Goal: Task Accomplishment & Management: Use online tool/utility

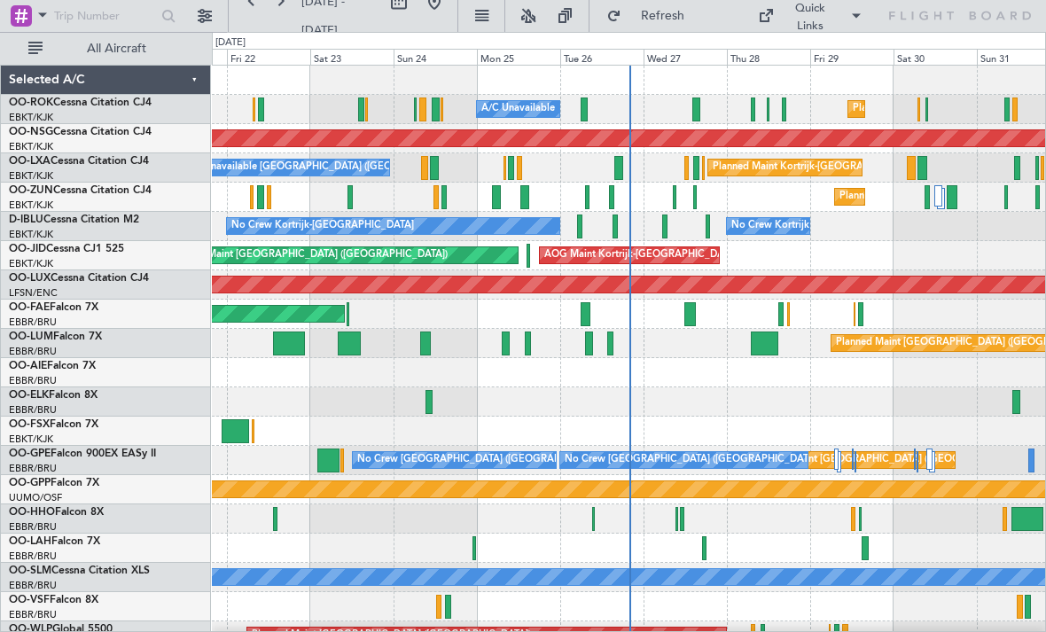
click at [671, 194] on div "Planned Maint Kortrijk-[GEOGRAPHIC_DATA]" at bounding box center [628, 197] width 833 height 29
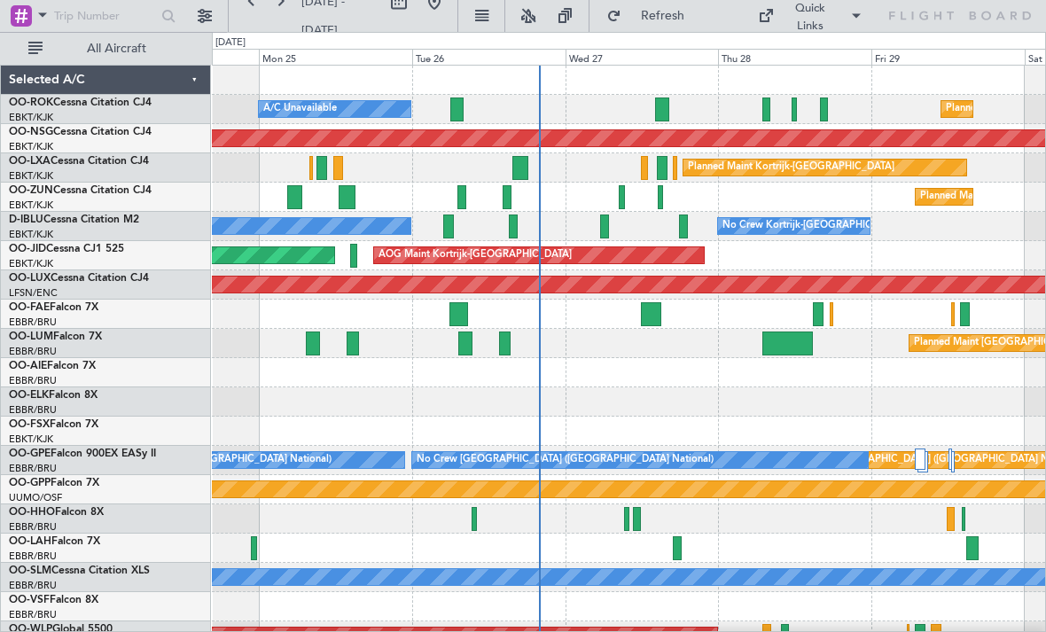
click at [623, 198] on div at bounding box center [620, 197] width 5 height 24
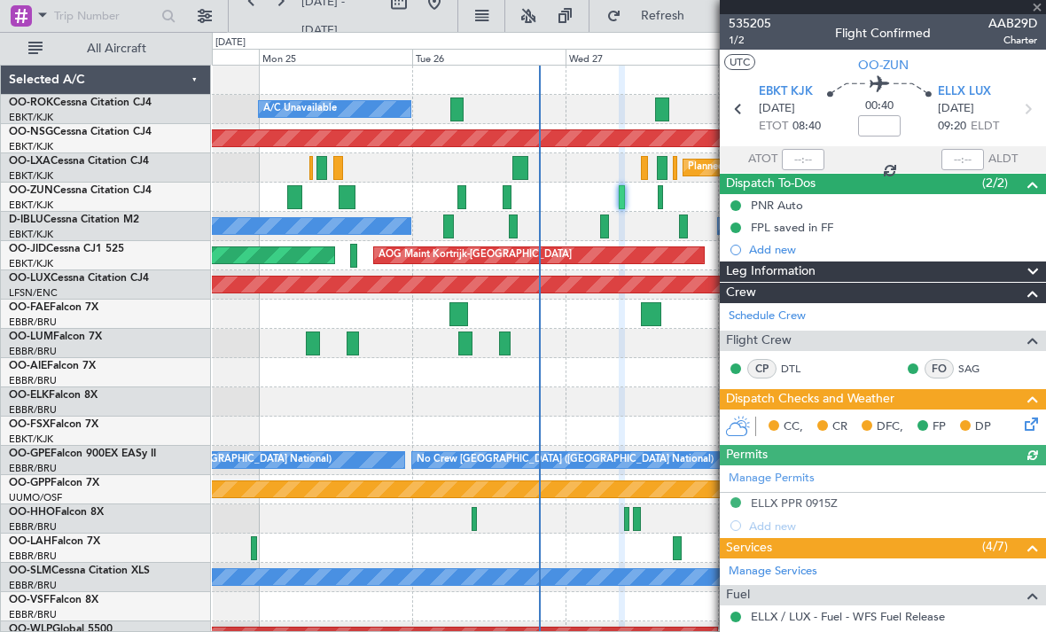
click at [1041, 7] on span at bounding box center [1037, 8] width 18 height 16
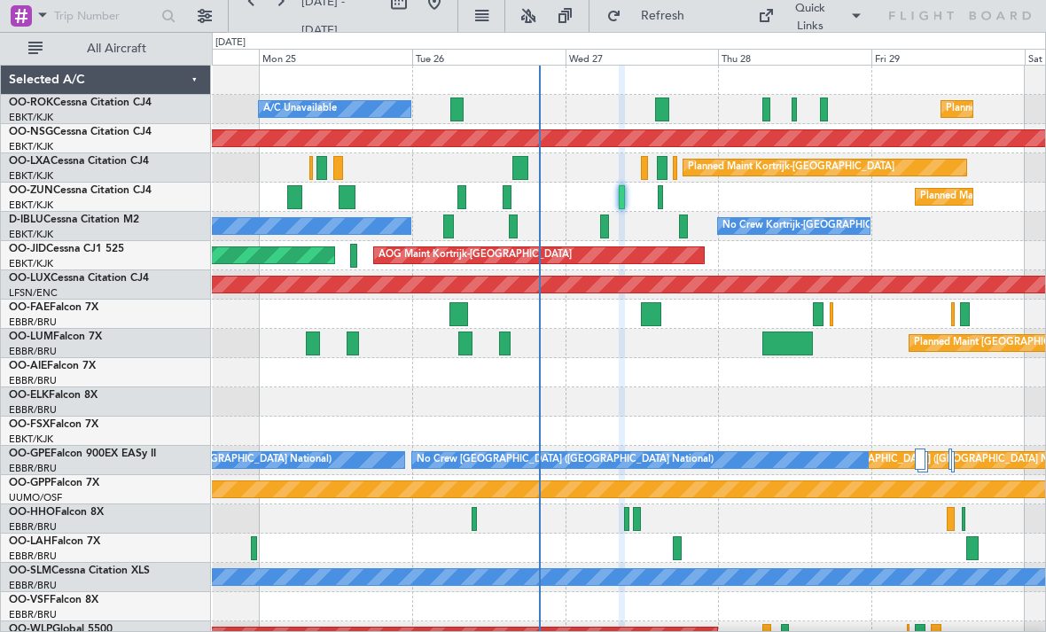
type input "0"
click at [598, 235] on div "No Crew Kortrijk-[GEOGRAPHIC_DATA] No Crew Kortrijk-[GEOGRAPHIC_DATA]" at bounding box center [628, 226] width 833 height 29
click at [594, 232] on div "No Crew Kortrijk-[GEOGRAPHIC_DATA] No Crew Kortrijk-[GEOGRAPHIC_DATA]" at bounding box center [628, 226] width 833 height 29
click at [597, 228] on div "No Crew Kortrijk-[GEOGRAPHIC_DATA] No Crew Kortrijk-[GEOGRAPHIC_DATA]" at bounding box center [628, 226] width 833 height 29
click at [600, 229] on div at bounding box center [604, 226] width 9 height 24
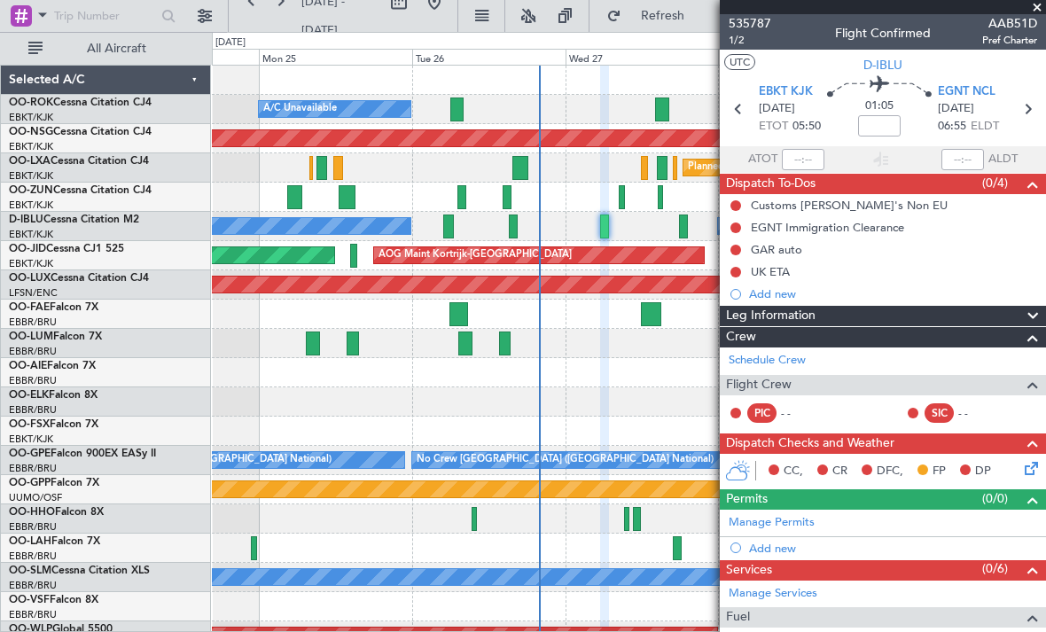
click at [1038, 9] on span at bounding box center [1037, 8] width 18 height 16
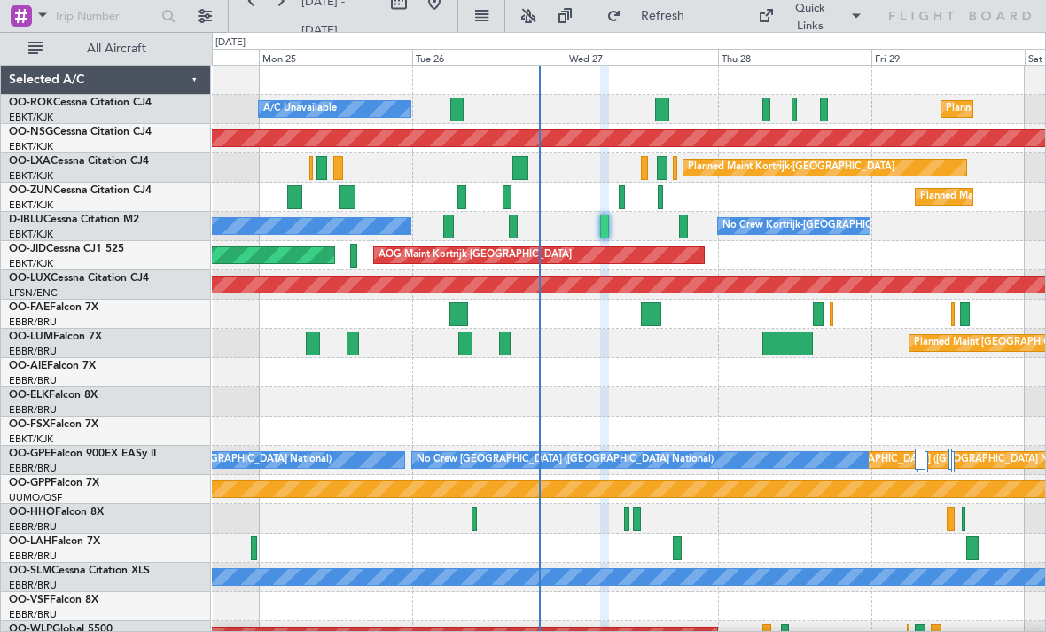
type input "0"
click at [502, 194] on div at bounding box center [506, 197] width 8 height 24
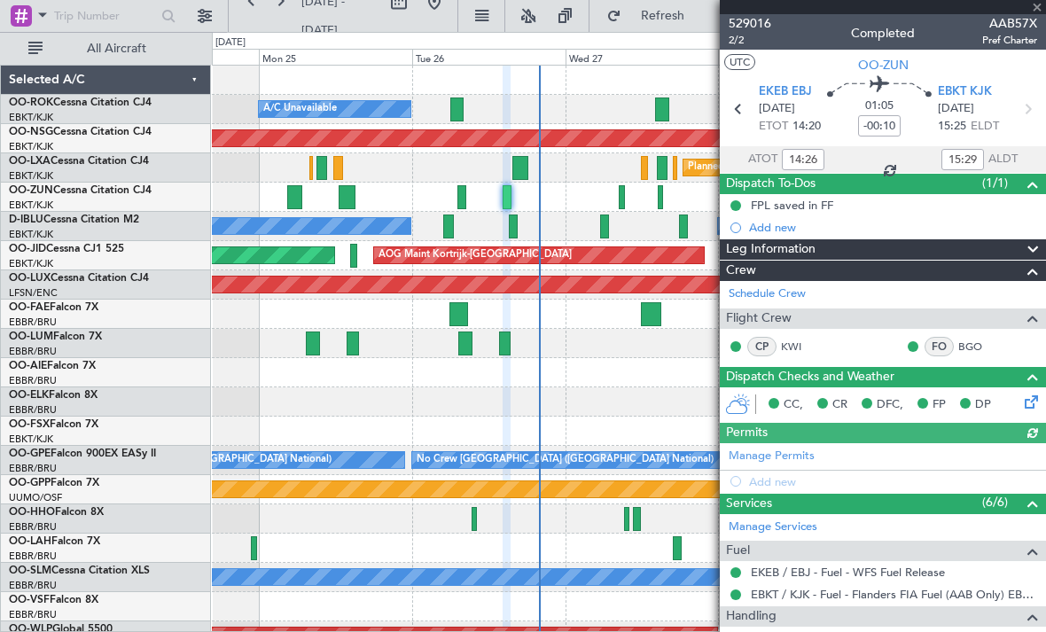
click at [1039, 9] on div at bounding box center [882, 7] width 326 height 14
click at [1038, 8] on div at bounding box center [882, 7] width 326 height 14
click at [1040, 9] on span at bounding box center [1037, 8] width 18 height 16
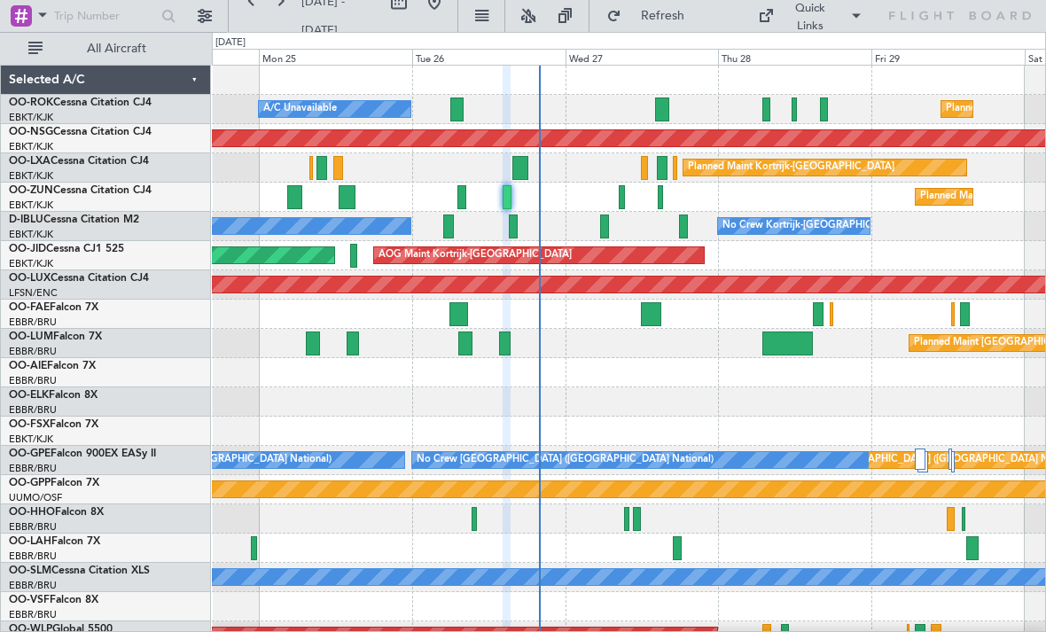
type input "0"
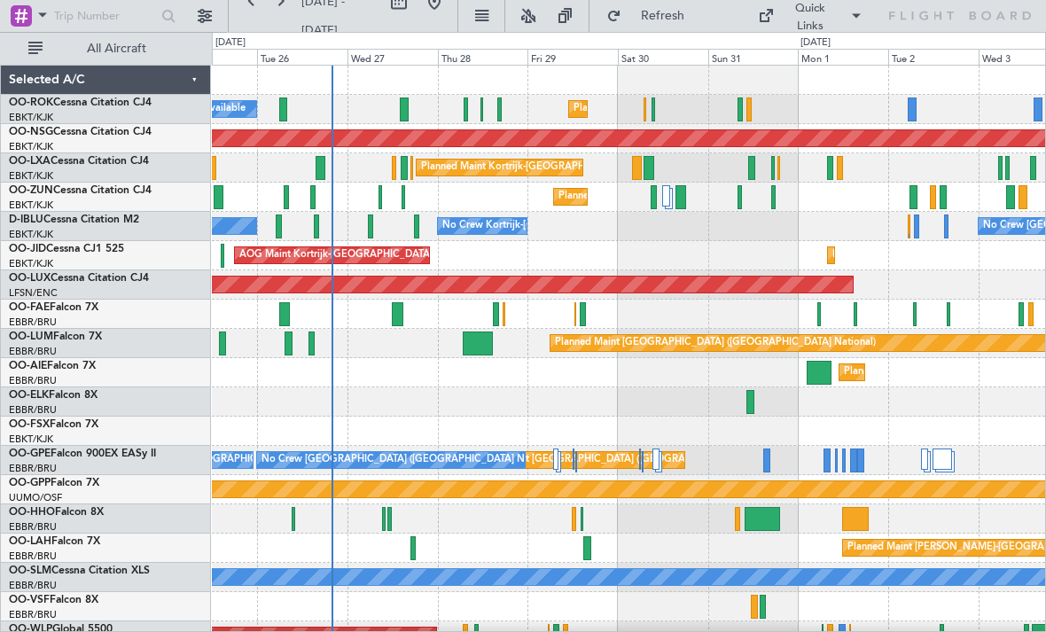
click at [363, 221] on div "No Crew Kortrijk-[GEOGRAPHIC_DATA] No Crew Kortrijk-[GEOGRAPHIC_DATA] No Crew […" at bounding box center [628, 226] width 833 height 29
click at [365, 225] on div "No Crew Kortrijk-[GEOGRAPHIC_DATA] No Crew Kortrijk-[GEOGRAPHIC_DATA] No Crew […" at bounding box center [628, 226] width 833 height 29
click at [366, 224] on div "No Crew Kortrijk-[GEOGRAPHIC_DATA] No Crew Kortrijk-[GEOGRAPHIC_DATA] No Crew […" at bounding box center [628, 226] width 833 height 29
click at [368, 229] on div at bounding box center [370, 226] width 5 height 24
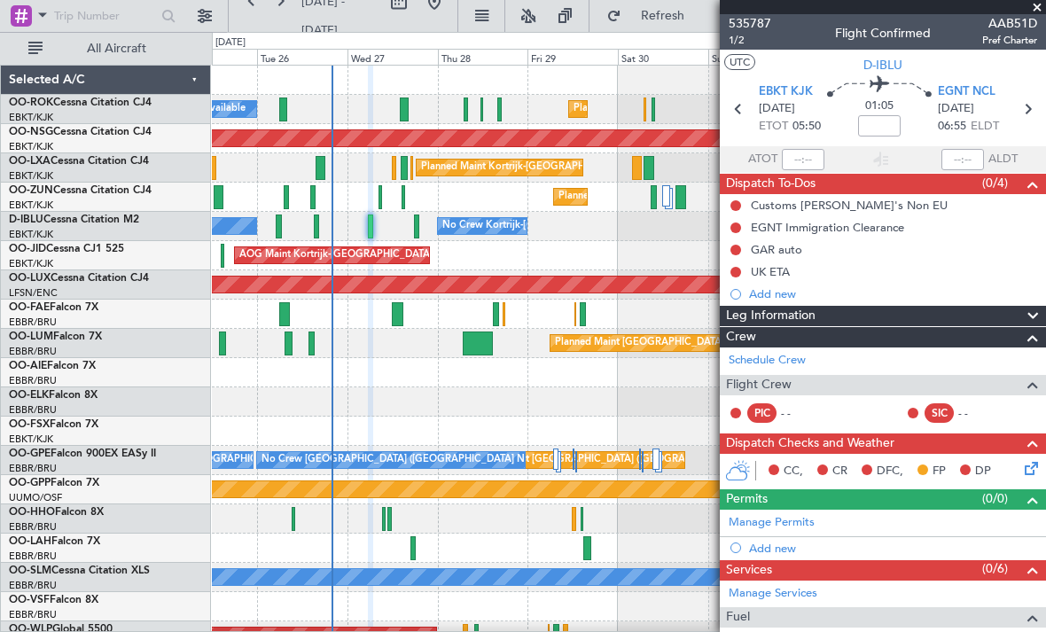
click at [1038, 5] on span at bounding box center [1037, 8] width 18 height 16
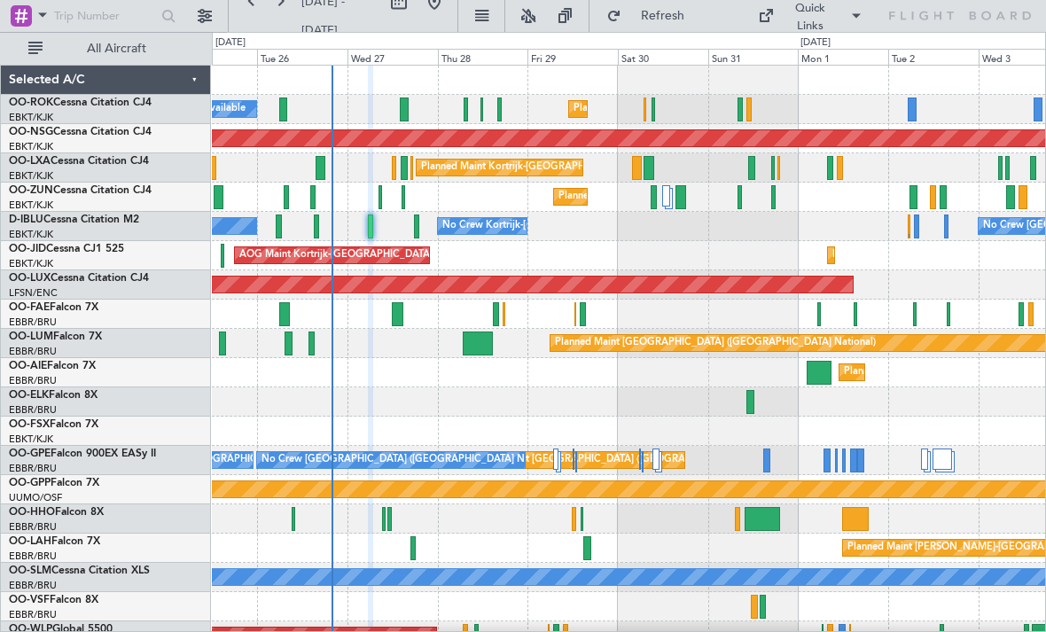
type input "0"
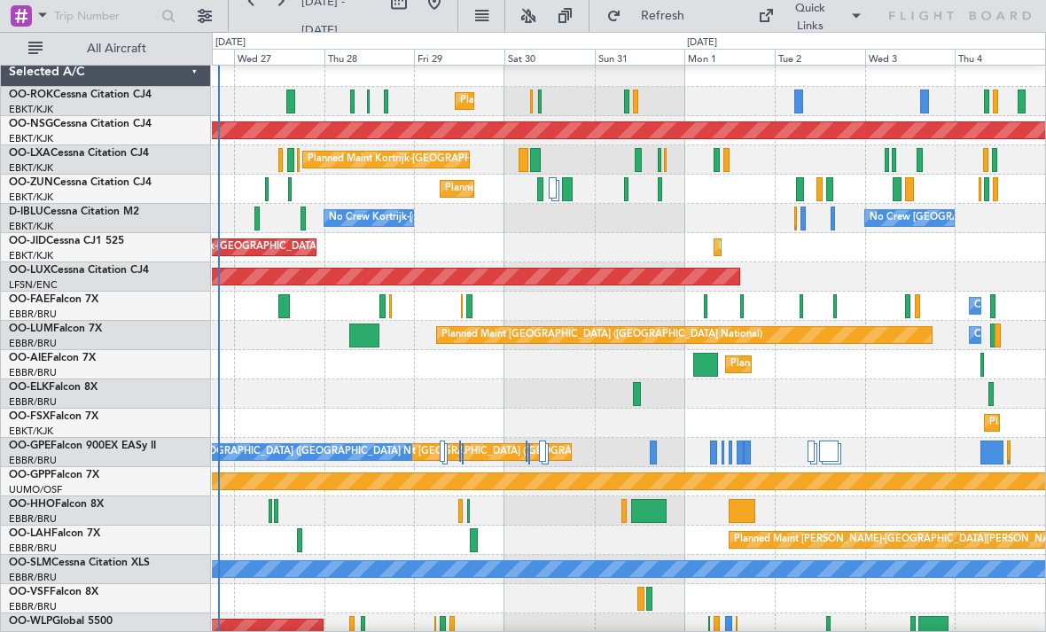
scroll to position [3, 0]
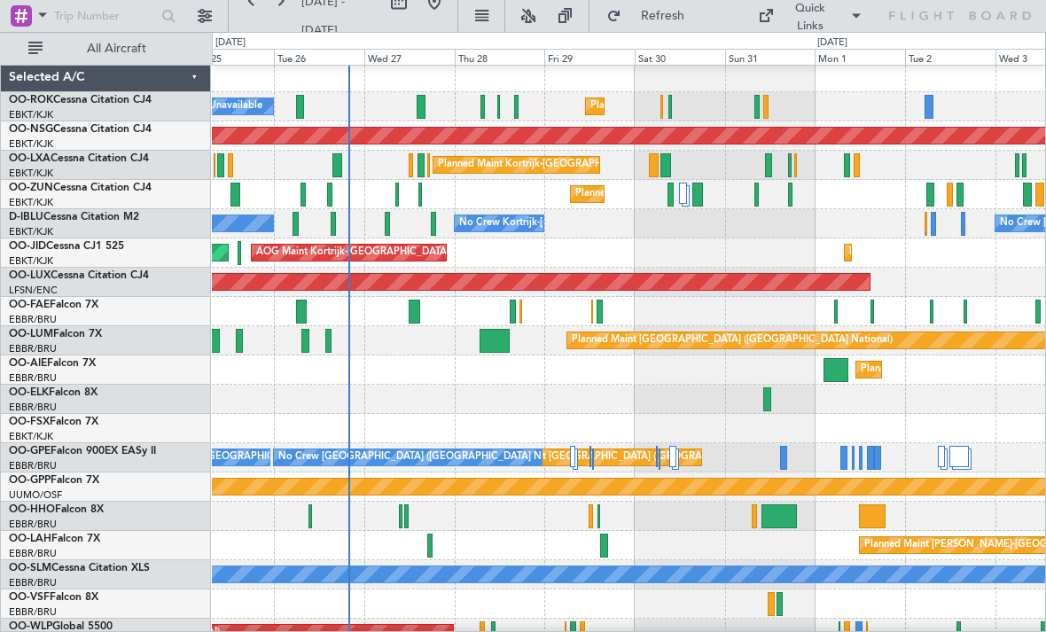
click at [755, 100] on div at bounding box center [757, 107] width 6 height 24
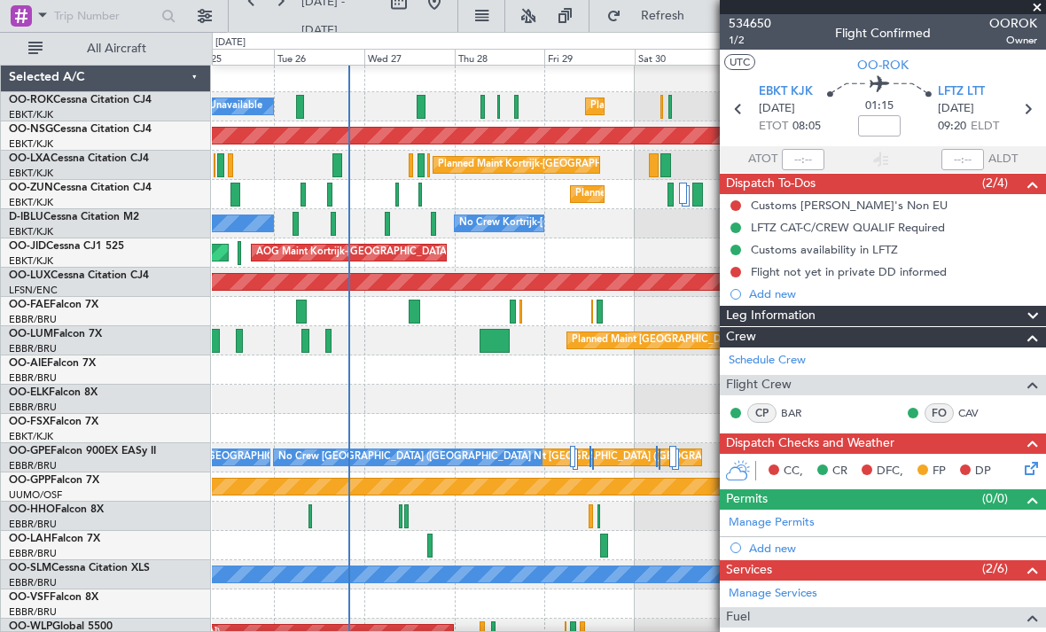
scroll to position [0, 0]
click at [1036, 9] on span at bounding box center [1037, 8] width 18 height 16
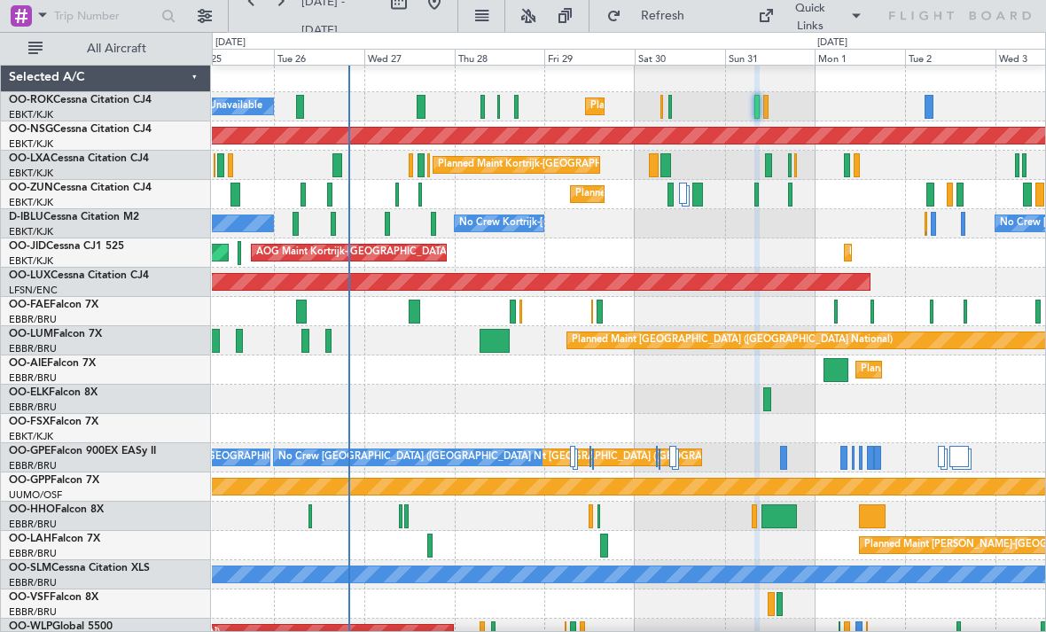
type input "0"
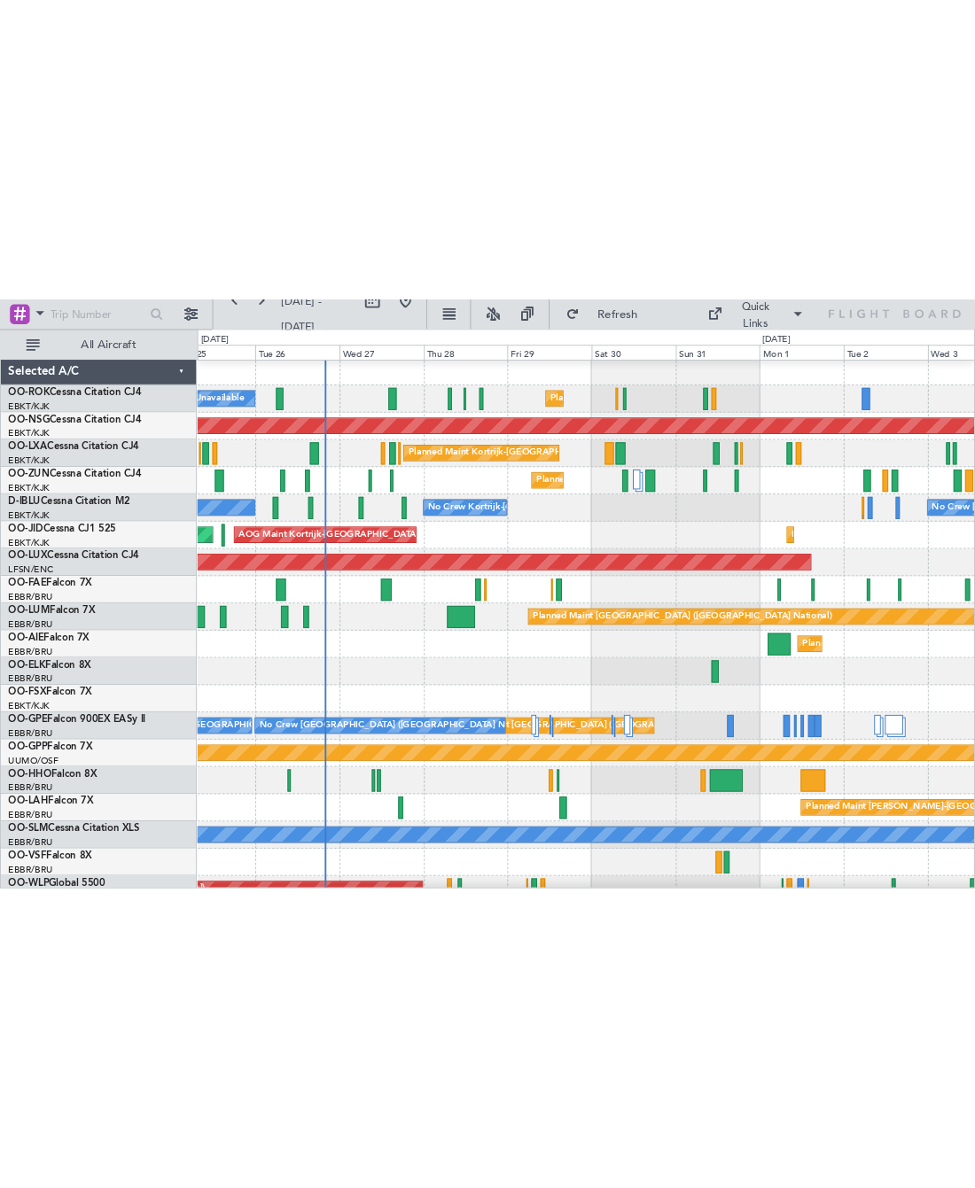
scroll to position [18, 0]
